Goal: Task Accomplishment & Management: Use online tool/utility

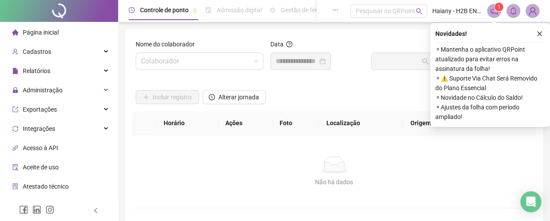
click at [204, 60] on input "search" at bounding box center [195, 61] width 109 height 17
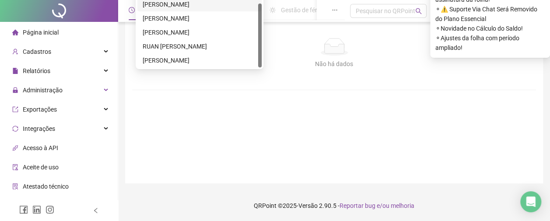
scroll to position [125, 0]
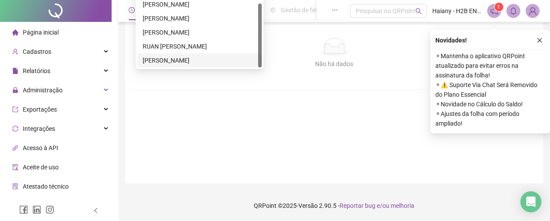
click at [185, 56] on div "[PERSON_NAME]" at bounding box center [200, 61] width 114 height 10
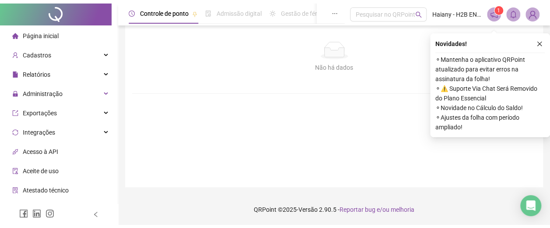
scroll to position [0, 0]
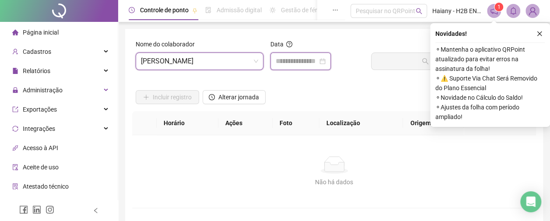
click at [289, 64] on input at bounding box center [297, 61] width 42 height 11
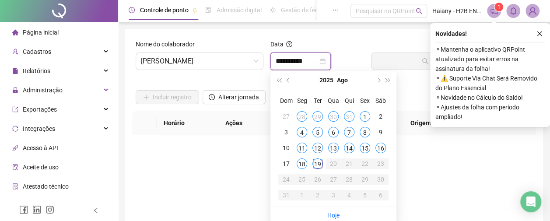
type input "**********"
click at [381, 147] on div "16" at bounding box center [381, 148] width 11 height 11
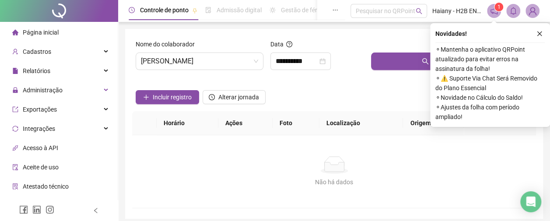
click at [393, 60] on button "Buscar registros" at bounding box center [452, 62] width 162 height 18
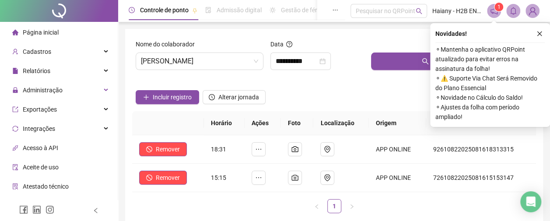
click at [540, 32] on icon "close" at bounding box center [540, 34] width 6 height 6
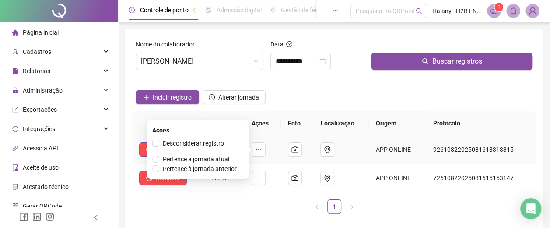
click at [264, 148] on button "button" at bounding box center [259, 149] width 14 height 14
click at [204, 158] on span "Pertence à jornada atual" at bounding box center [196, 158] width 67 height 7
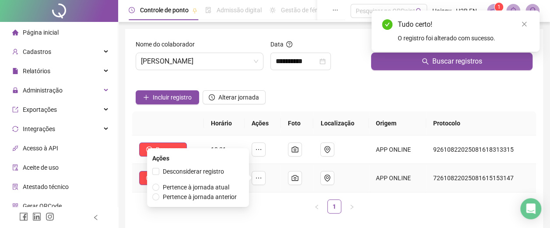
click at [262, 176] on icon "ellipsis" at bounding box center [258, 177] width 7 height 7
click at [201, 187] on span "Pertence à jornada atual" at bounding box center [196, 186] width 67 height 7
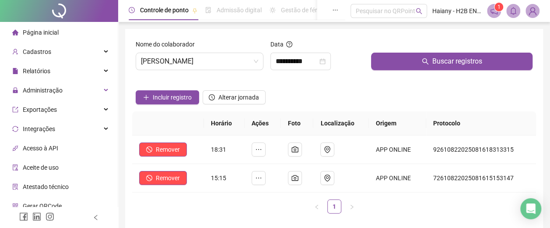
click at [207, 63] on span "[PERSON_NAME]" at bounding box center [199, 61] width 117 height 17
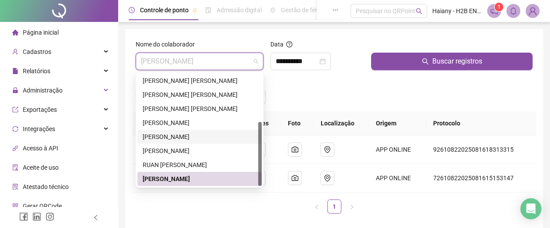
click at [182, 134] on div "[PERSON_NAME]" at bounding box center [200, 137] width 114 height 10
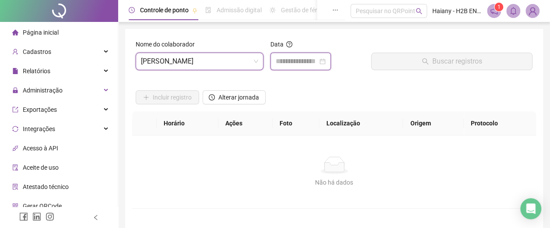
click at [300, 59] on input at bounding box center [297, 61] width 42 height 11
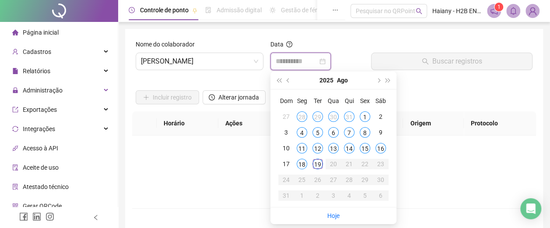
type input "**********"
click at [333, 131] on div "6" at bounding box center [333, 132] width 11 height 11
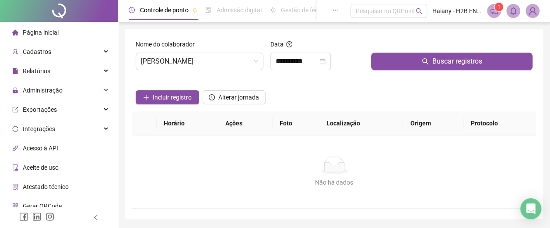
click at [398, 63] on button "Buscar registros" at bounding box center [452, 62] width 162 height 18
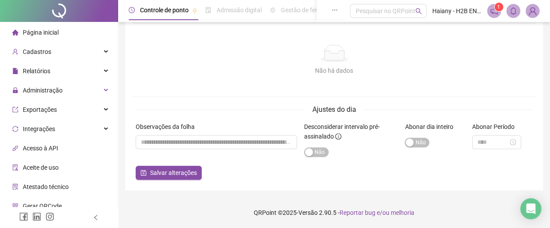
scroll to position [118, 0]
click at [413, 141] on div "button" at bounding box center [410, 142] width 8 height 8
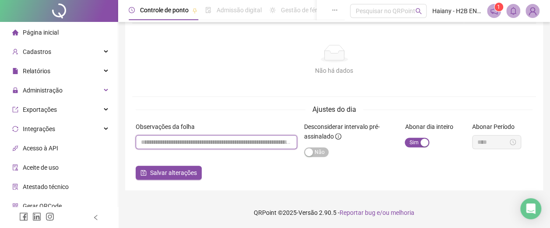
click at [206, 139] on input "textarea" at bounding box center [217, 142] width 162 height 14
type input "**********"
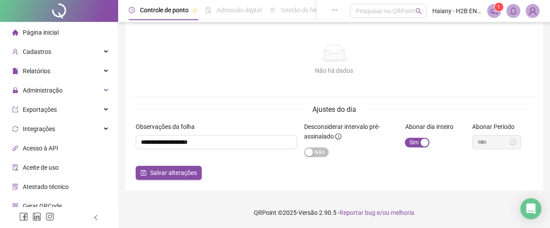
click at [179, 173] on span "Salvar alterações" at bounding box center [173, 173] width 47 height 10
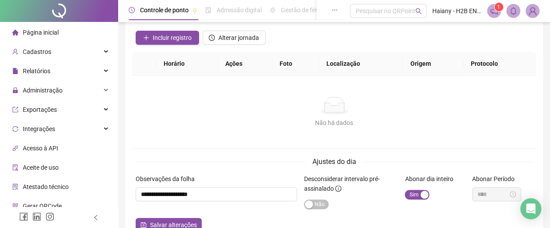
scroll to position [0, 0]
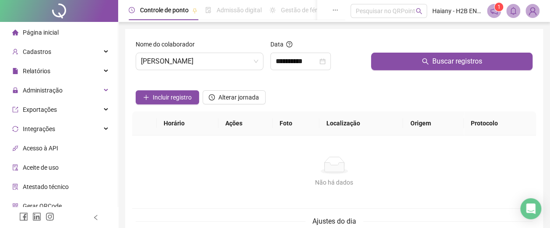
drag, startPoint x: 405, startPoint y: 57, endPoint x: 342, endPoint y: 52, distance: 64.2
click at [405, 57] on button "Buscar registros" at bounding box center [452, 62] width 162 height 18
